Goal: Transaction & Acquisition: Purchase product/service

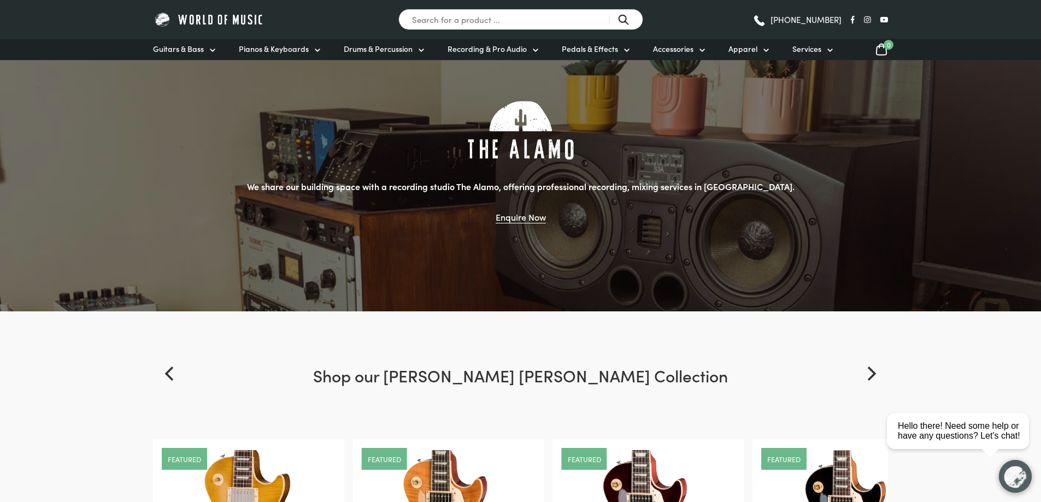
scroll to position [984, 0]
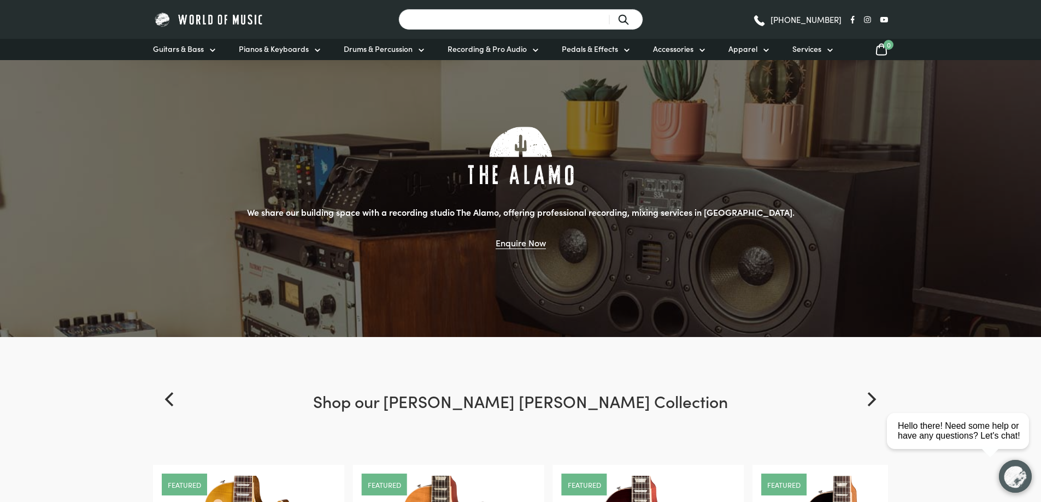
click at [493, 22] on input "Search for a product ..." at bounding box center [520, 19] width 245 height 21
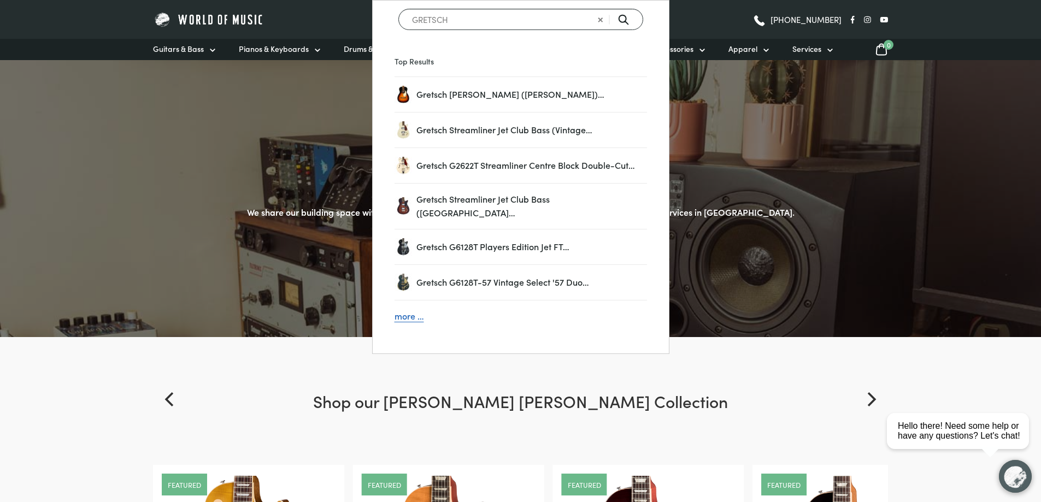
type input "GRETSCH"
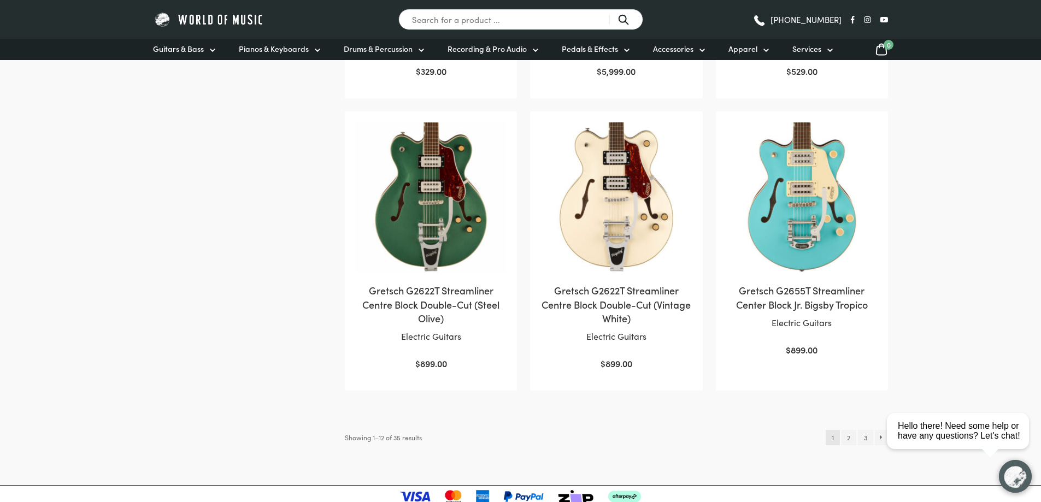
scroll to position [1148, 0]
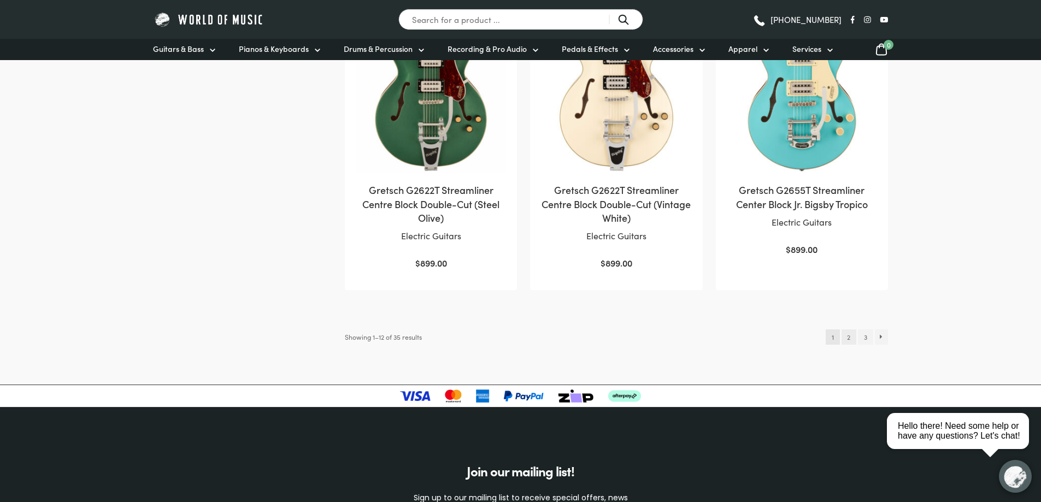
click at [844, 339] on link "2" at bounding box center [849, 337] width 15 height 15
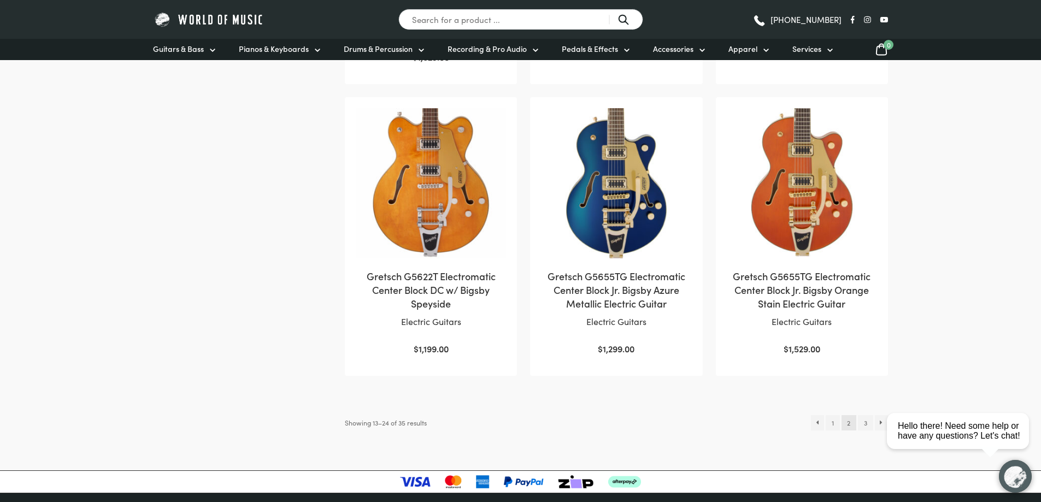
scroll to position [1148, 0]
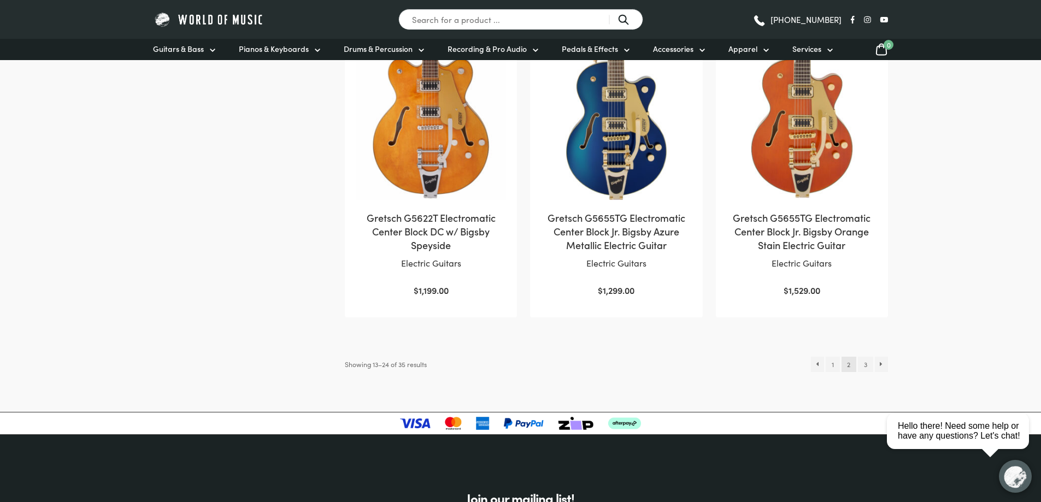
click at [453, 169] on img at bounding box center [431, 125] width 150 height 150
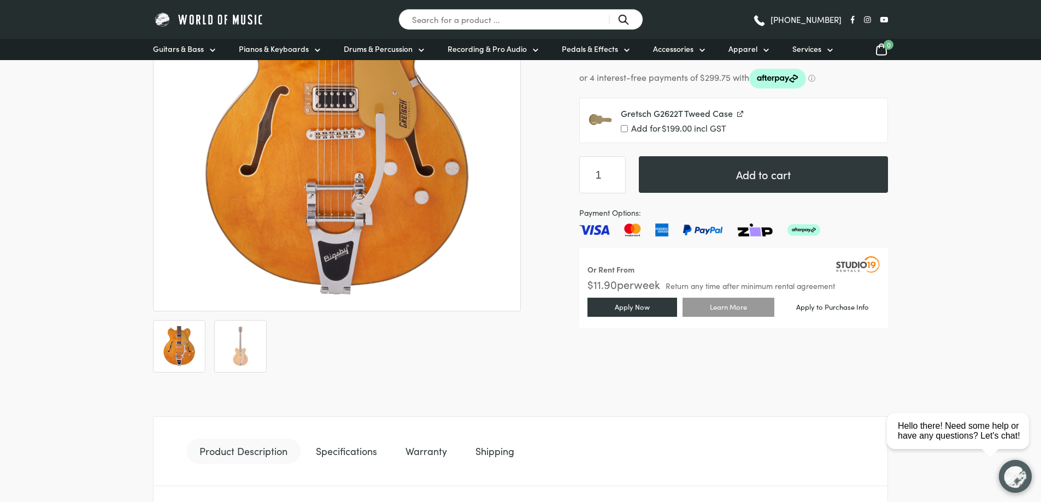
scroll to position [383, 0]
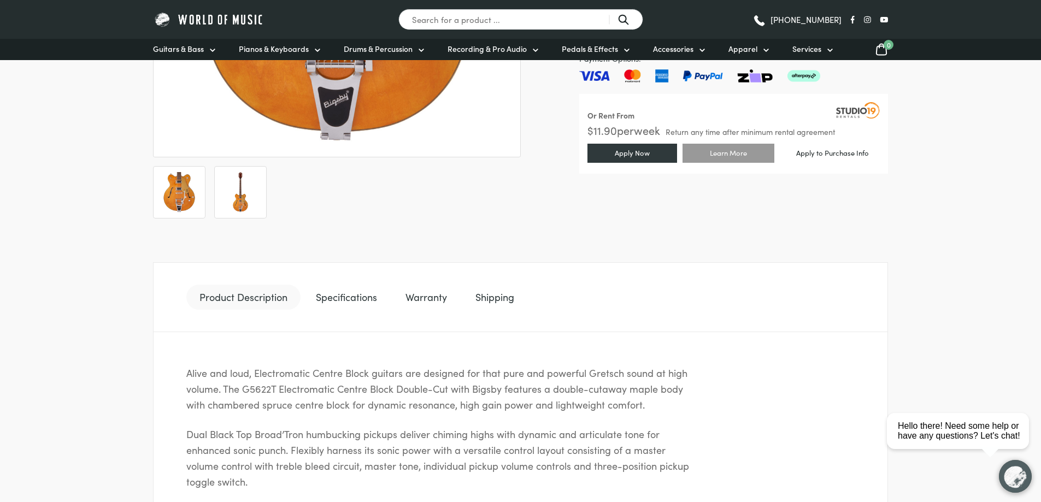
click at [237, 217] on li at bounding box center [240, 192] width 52 height 52
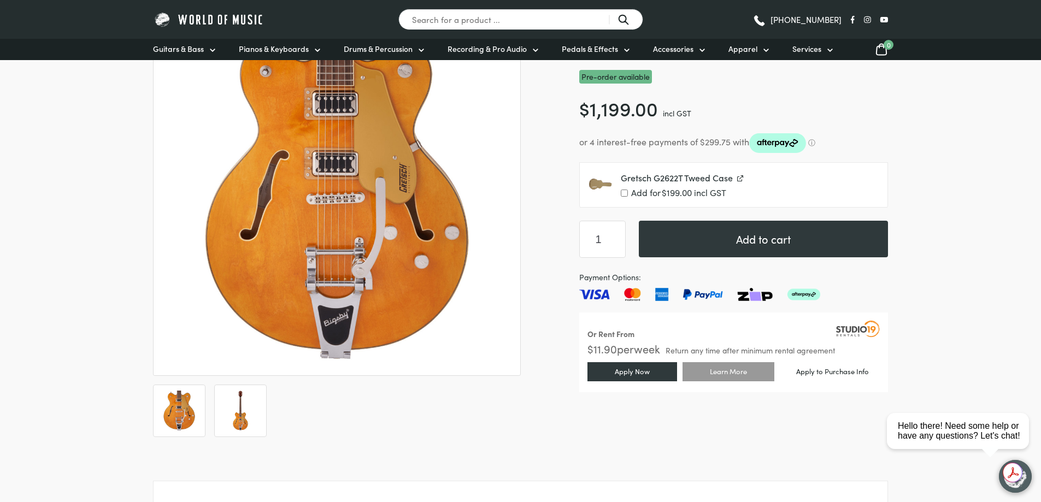
click at [249, 406] on img at bounding box center [240, 411] width 40 height 40
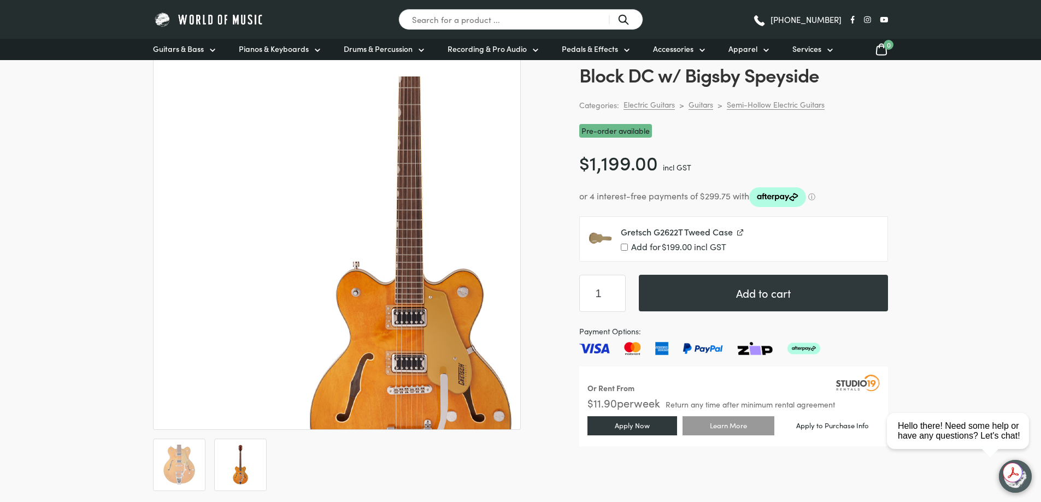
scroll to position [219, 0]
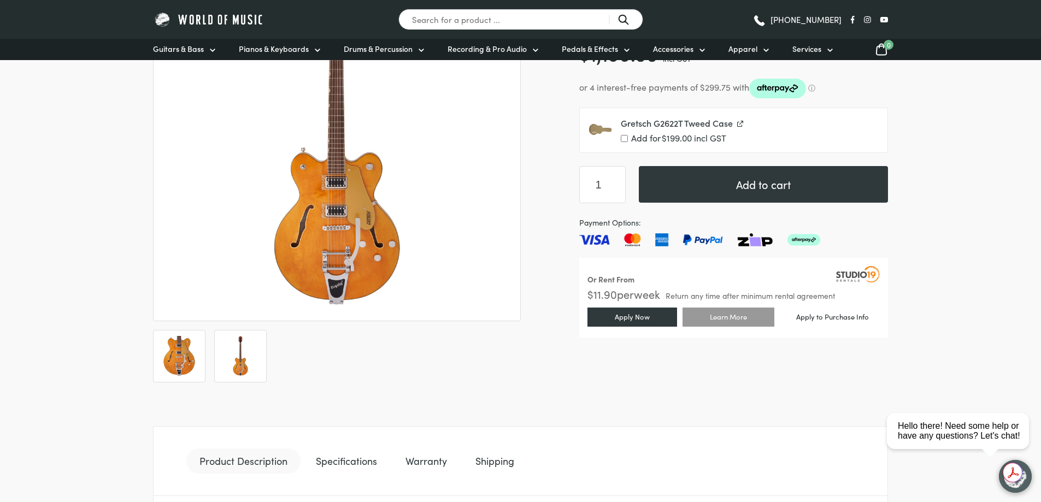
click at [183, 345] on img at bounding box center [179, 356] width 40 height 40
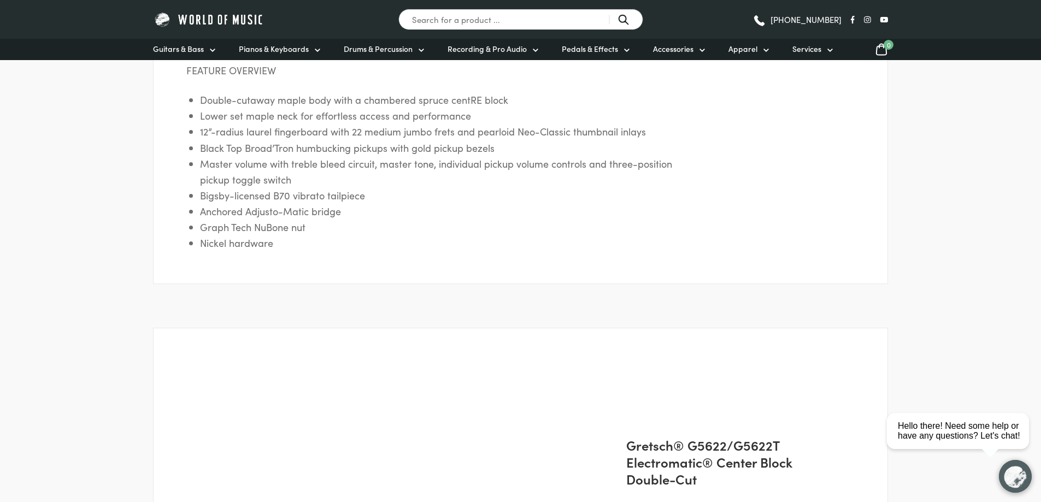
scroll to position [929, 0]
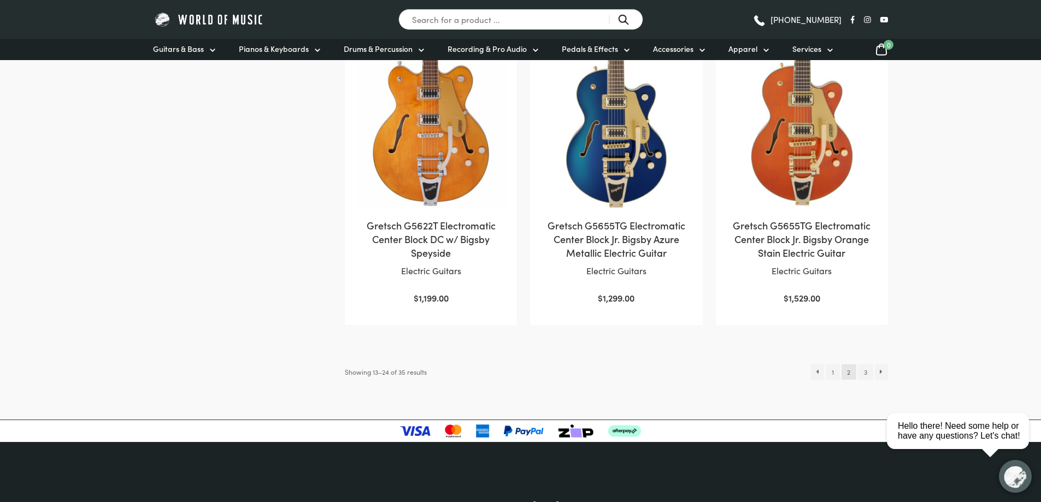
scroll to position [1257, 0]
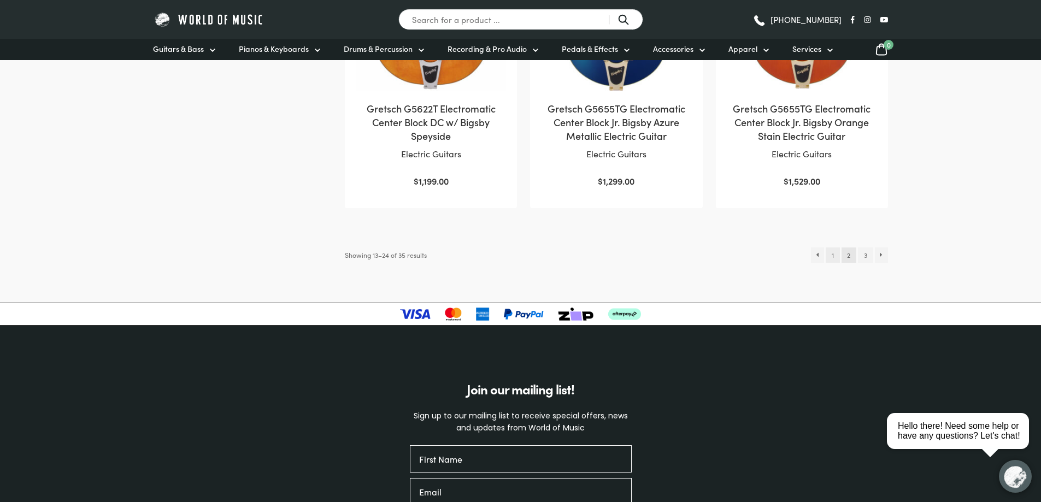
click at [835, 255] on link "1" at bounding box center [833, 255] width 14 height 15
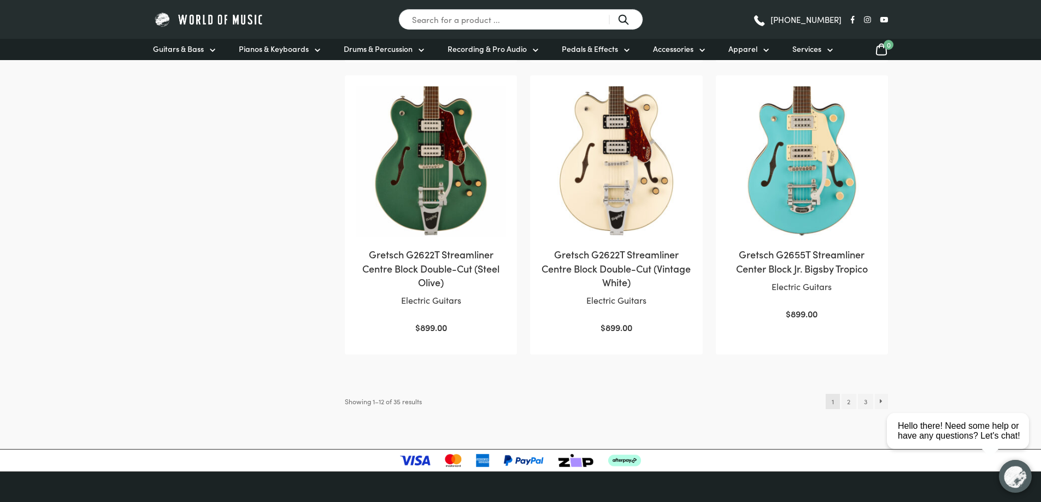
scroll to position [1093, 0]
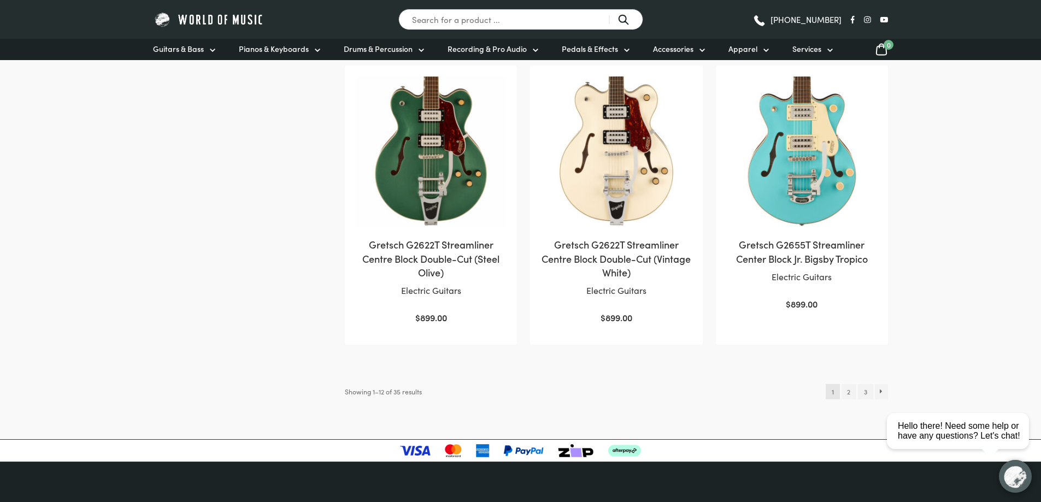
click at [417, 163] on img at bounding box center [431, 152] width 150 height 150
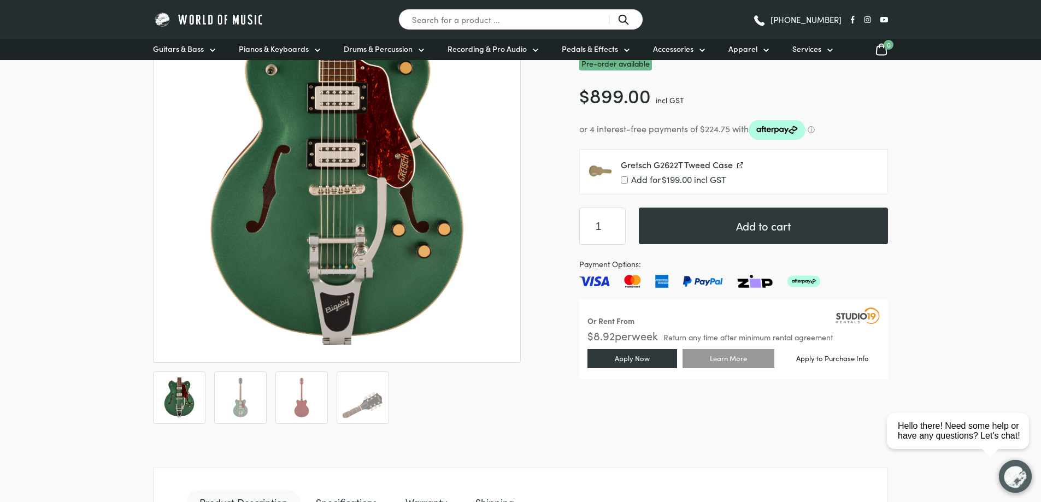
scroll to position [273, 0]
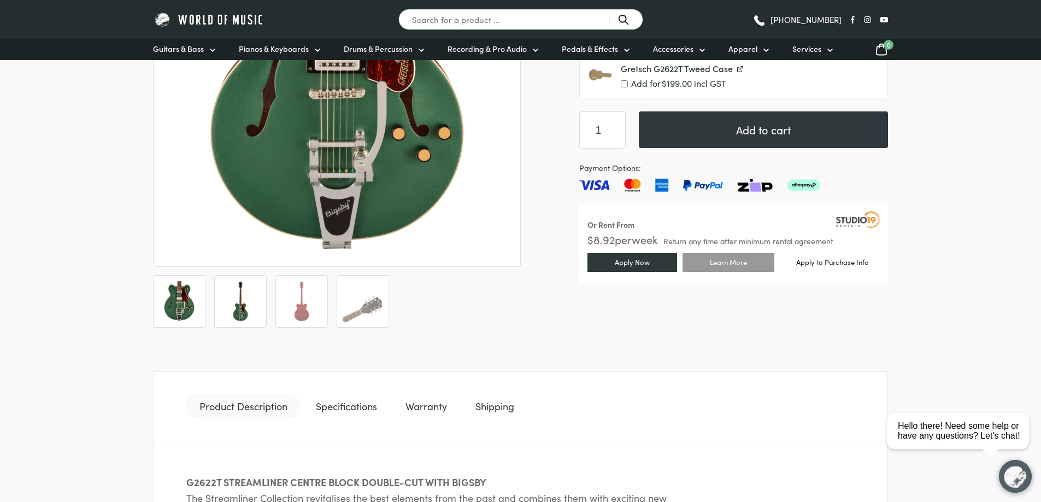
click at [232, 300] on img at bounding box center [240, 301] width 40 height 40
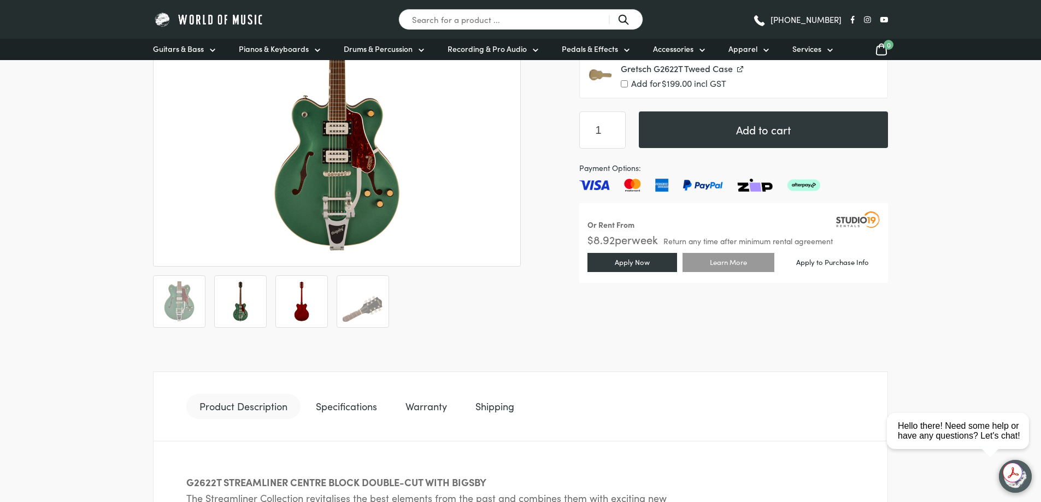
click at [318, 308] on img at bounding box center [301, 301] width 40 height 40
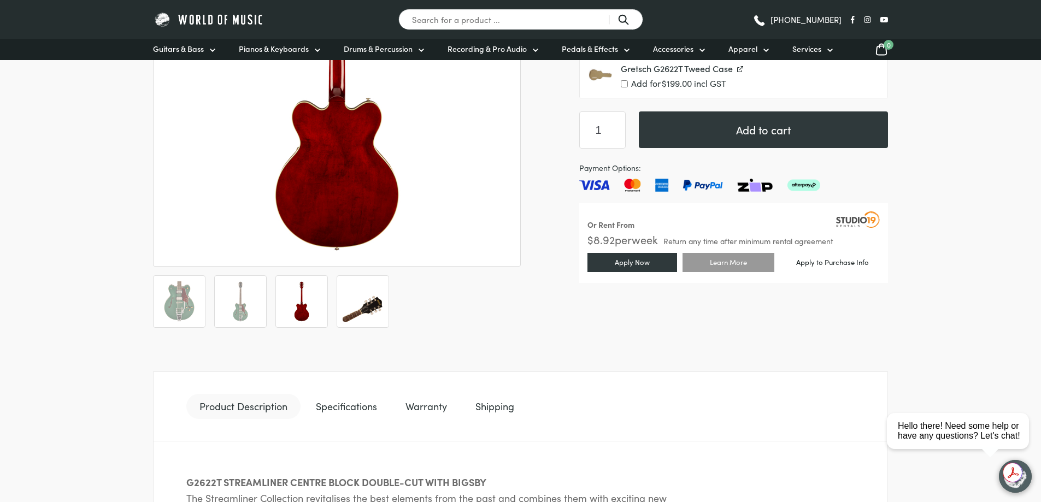
click at [369, 311] on img at bounding box center [363, 301] width 40 height 40
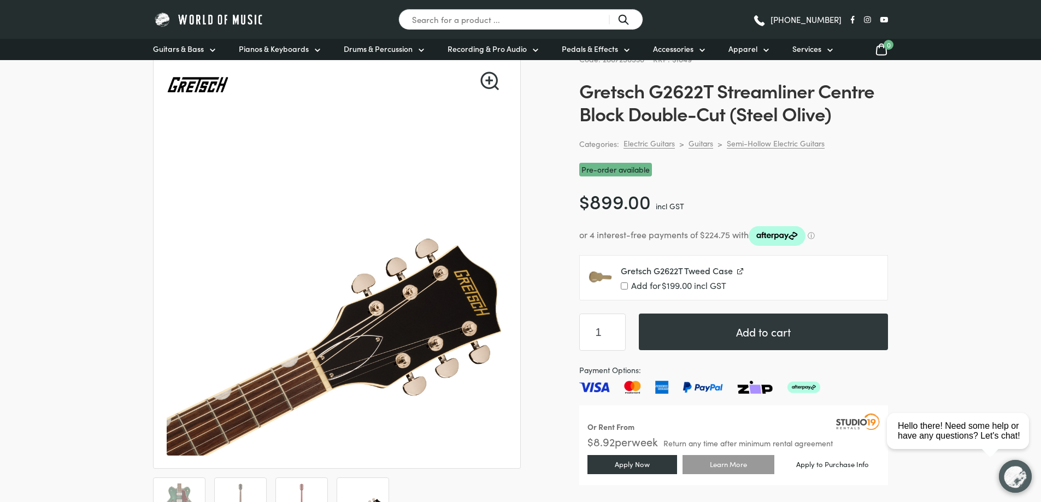
scroll to position [55, 0]
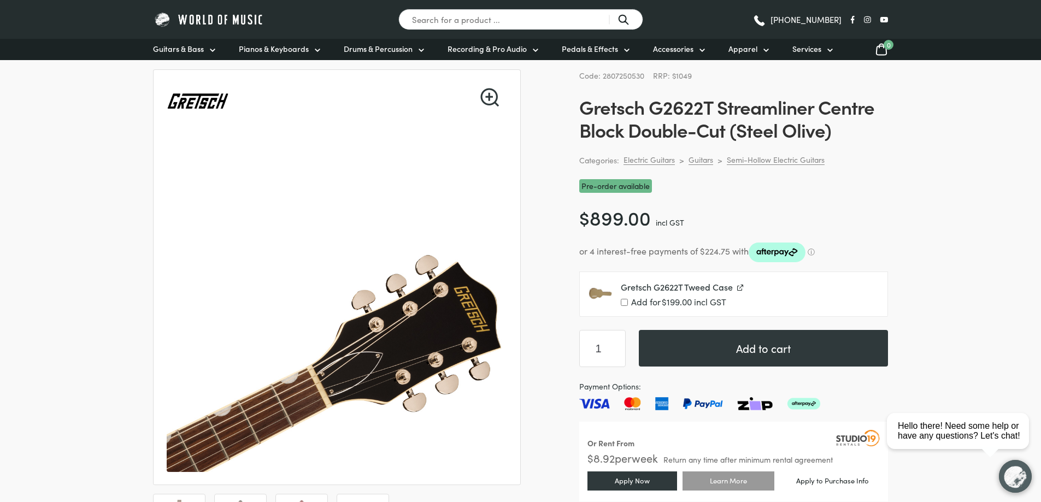
click at [620, 302] on div "Gretsch G2622T Tweed Case Add for $ 199.00 incl GST Pre-order available" at bounding box center [734, 294] width 308 height 45
click at [625, 303] on input "Add for $ 199.00 incl GST" at bounding box center [624, 302] width 7 height 7
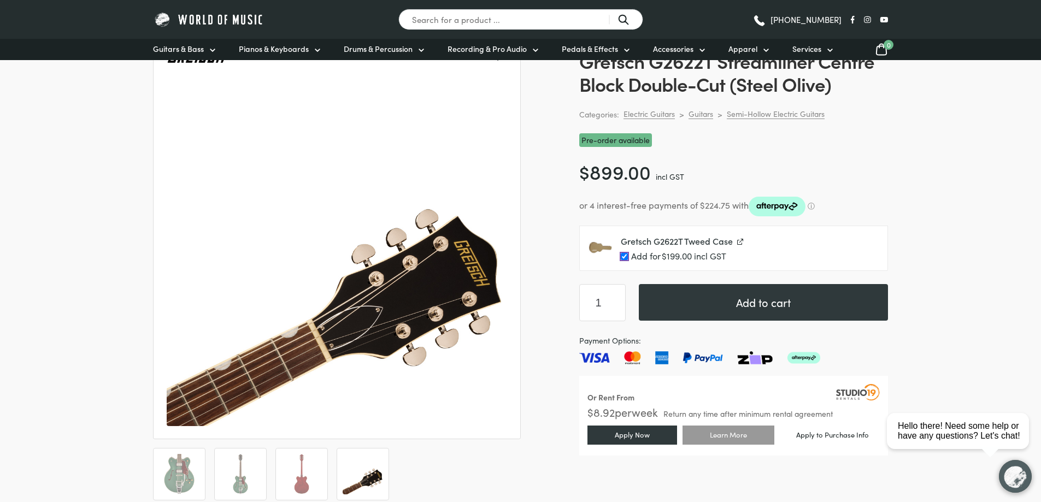
scroll to position [109, 0]
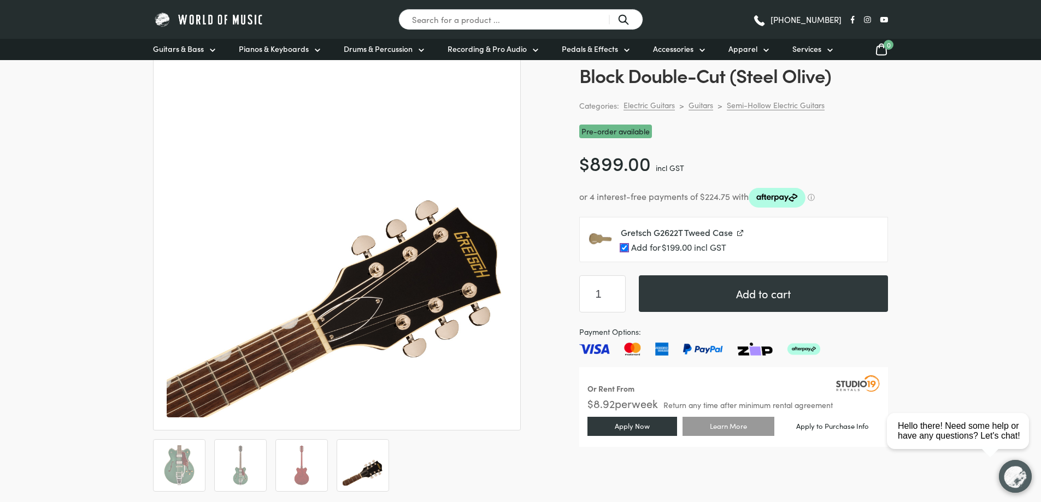
click at [628, 251] on input "Add for $ 199.00 incl GST" at bounding box center [624, 247] width 7 height 7
checkbox input "false"
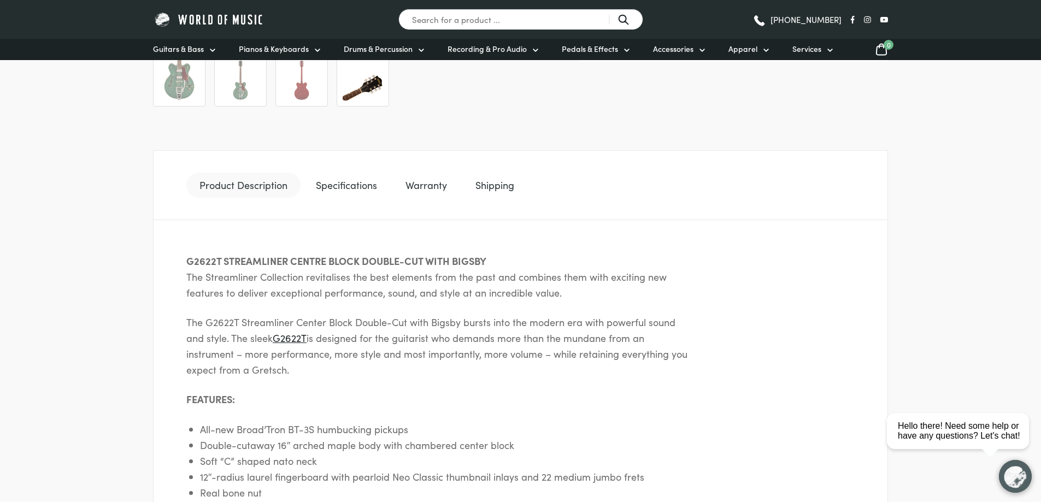
scroll to position [601, 0]
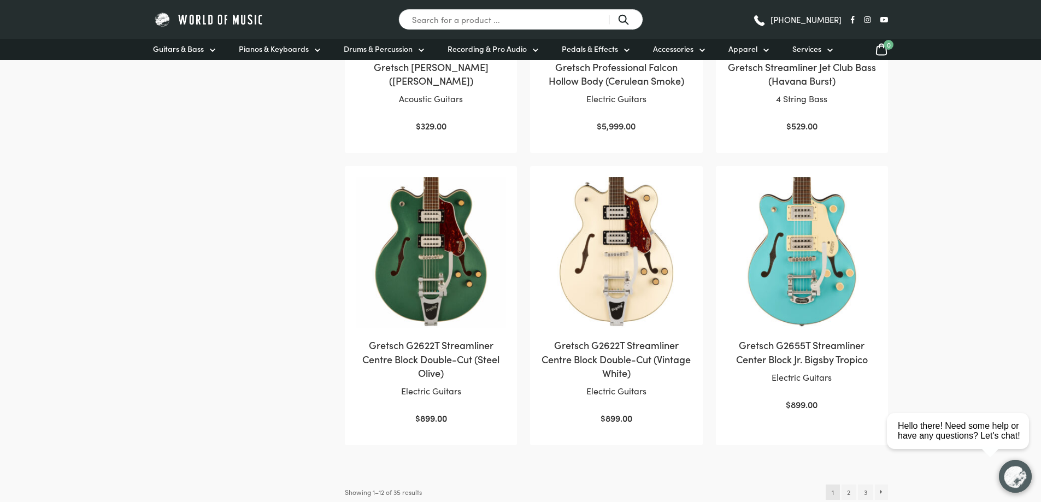
scroll to position [1147, 0]
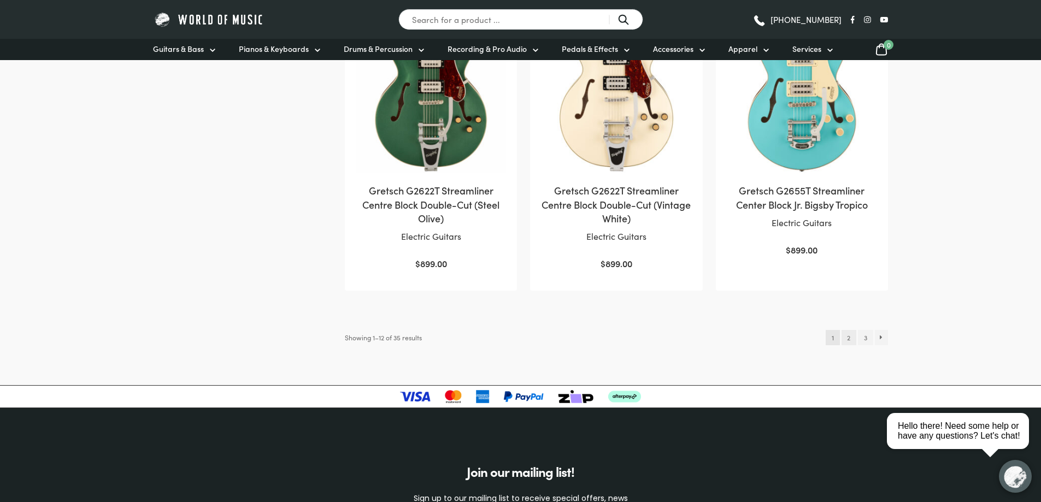
click at [851, 338] on link "2" at bounding box center [849, 337] width 15 height 15
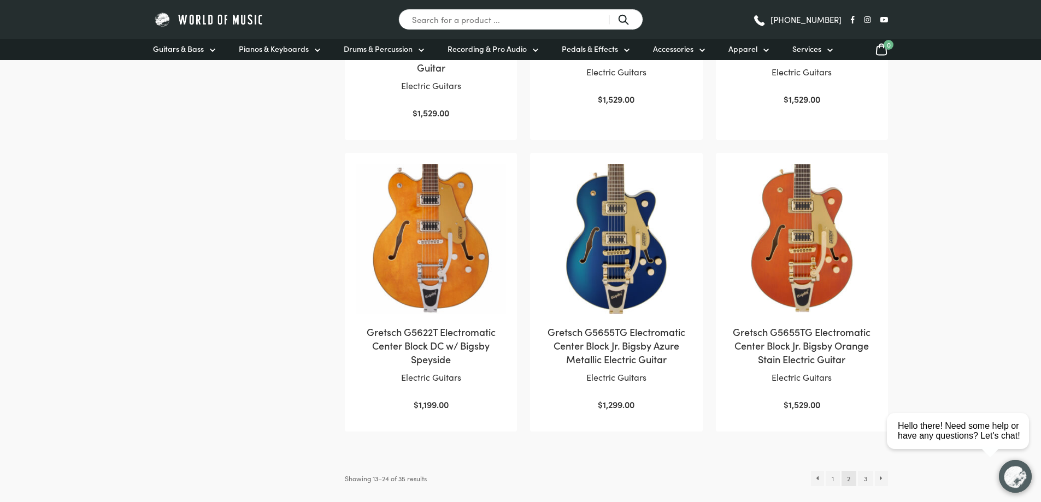
scroll to position [1039, 0]
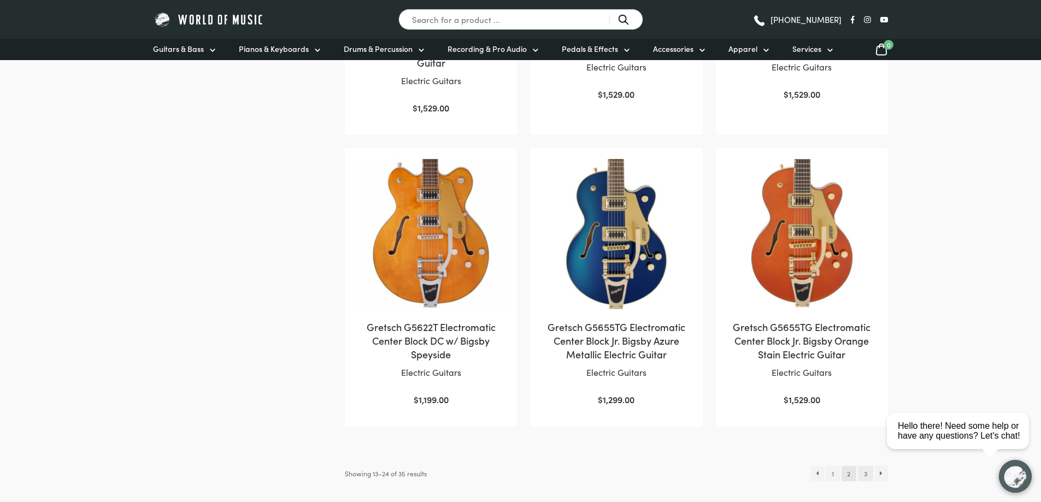
click at [867, 476] on link "3" at bounding box center [865, 473] width 15 height 15
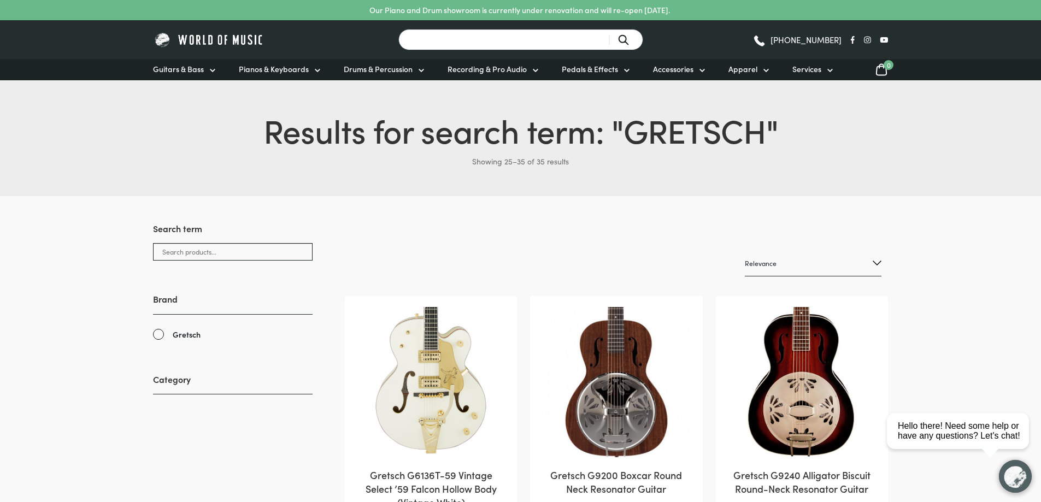
click at [508, 43] on input "Search for a product ..." at bounding box center [520, 39] width 245 height 21
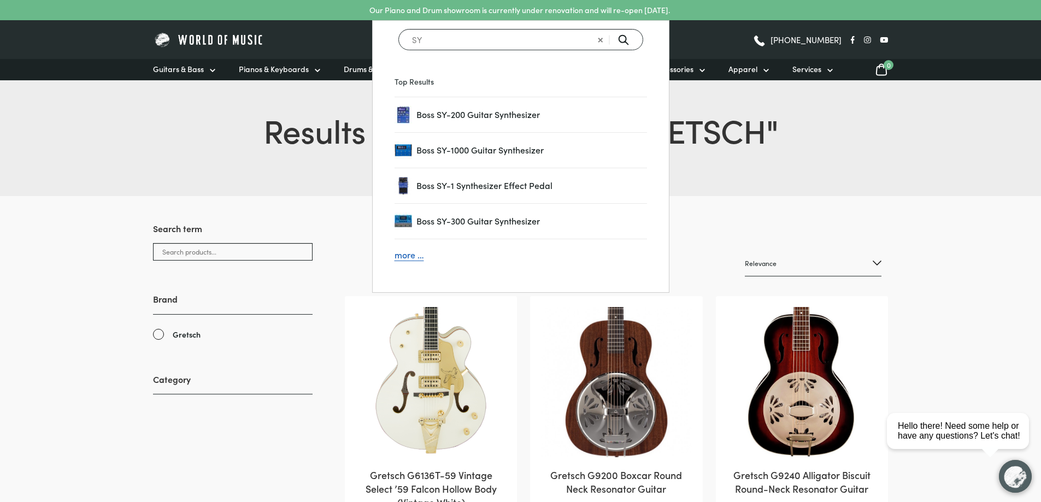
type input "SY"
